Goal: Transaction & Acquisition: Subscribe to service/newsletter

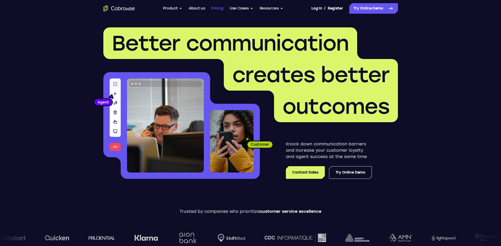
click at [221, 8] on link "Pricing" at bounding box center [217, 8] width 12 height 11
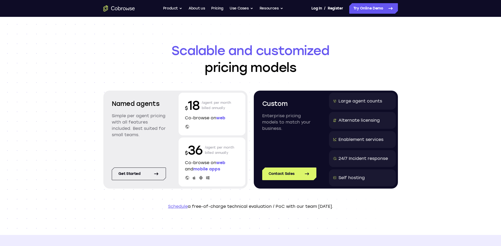
click at [213, 122] on div "$ 18 /agent per month billed annually Co-browse on web" at bounding box center [212, 114] width 67 height 43
click at [145, 170] on link "Get started" at bounding box center [139, 173] width 54 height 13
